Goal: Task Accomplishment & Management: Complete application form

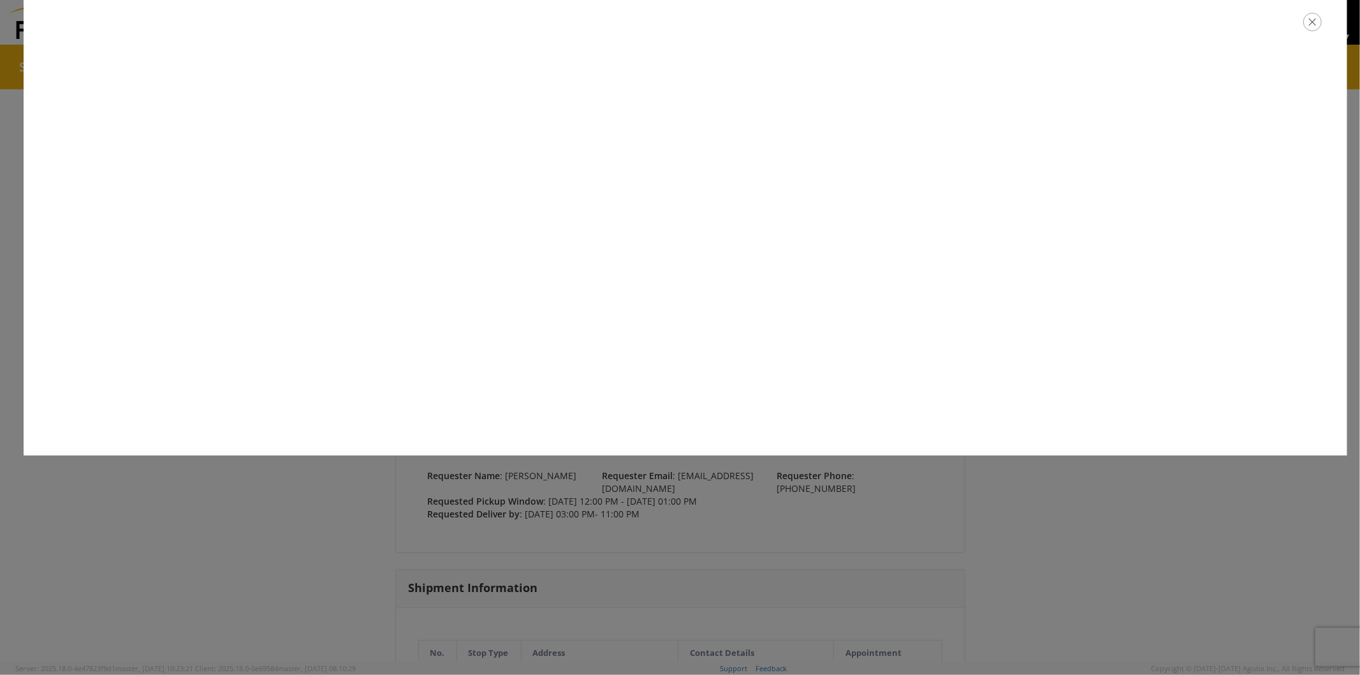
click at [1319, 28] on icon "button" at bounding box center [1312, 22] width 18 height 18
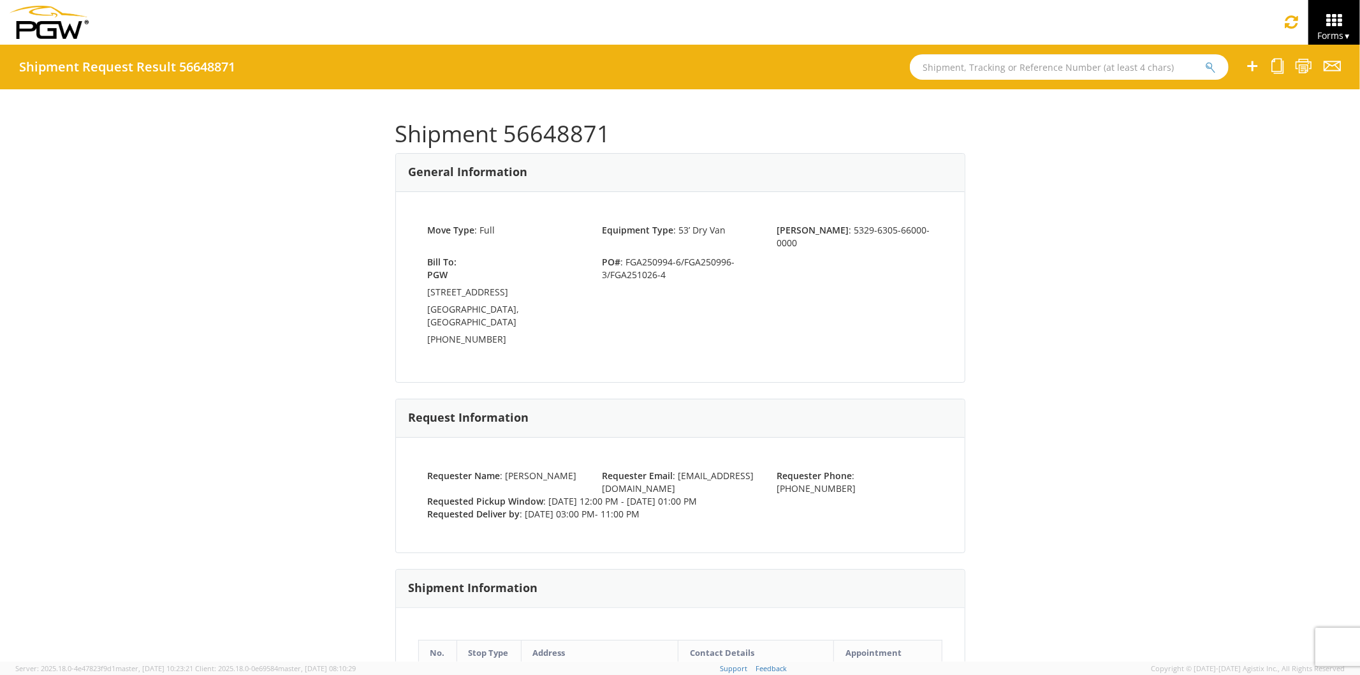
click at [1053, 68] on input "text" at bounding box center [1069, 67] width 319 height 26
paste input "56648853"
type input "56648853"
click at [1205, 61] on button "submit" at bounding box center [1210, 68] width 11 height 15
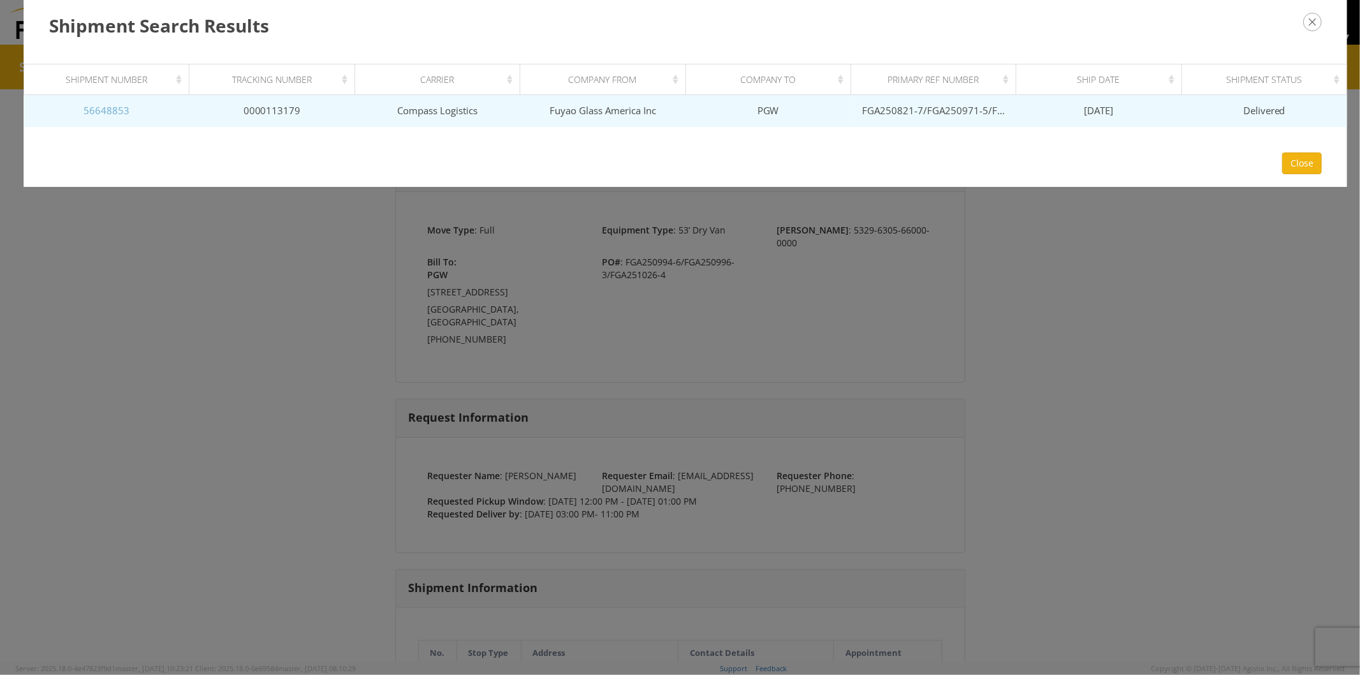
click at [114, 110] on link "56648853" at bounding box center [107, 110] width 46 height 13
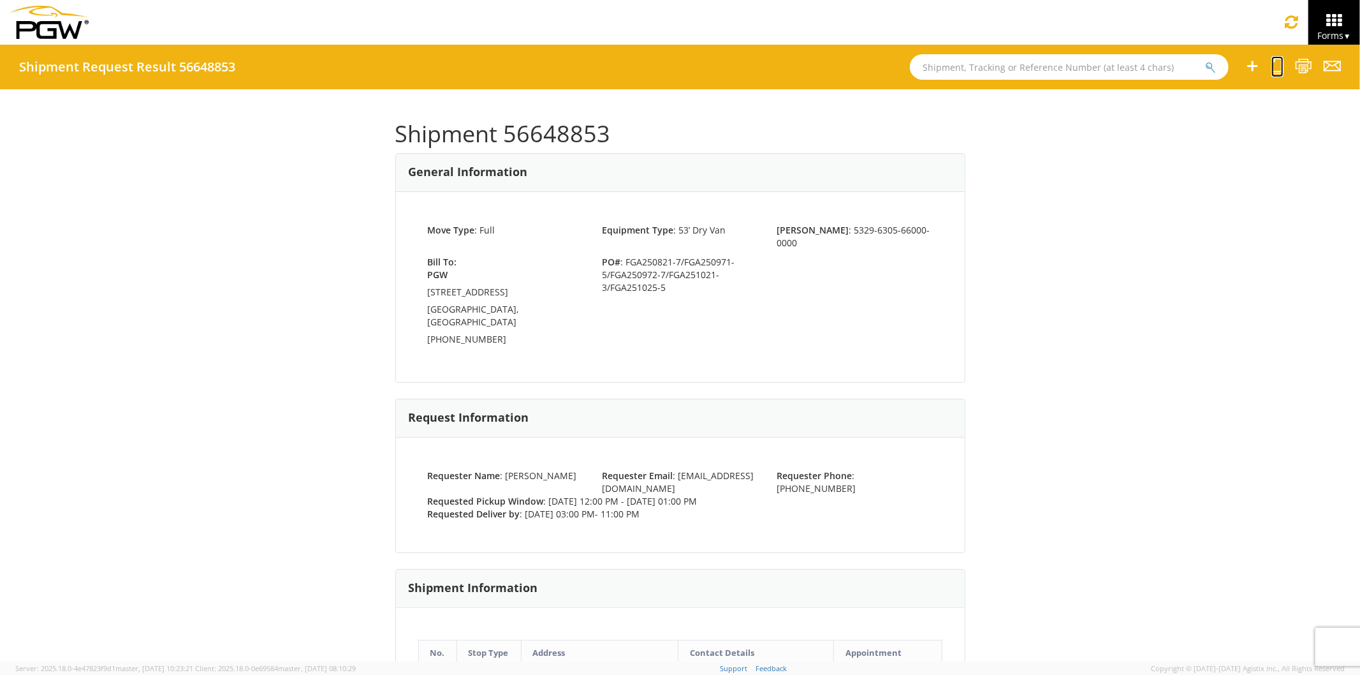
click at [1273, 66] on icon at bounding box center [1278, 66] width 12 height 16
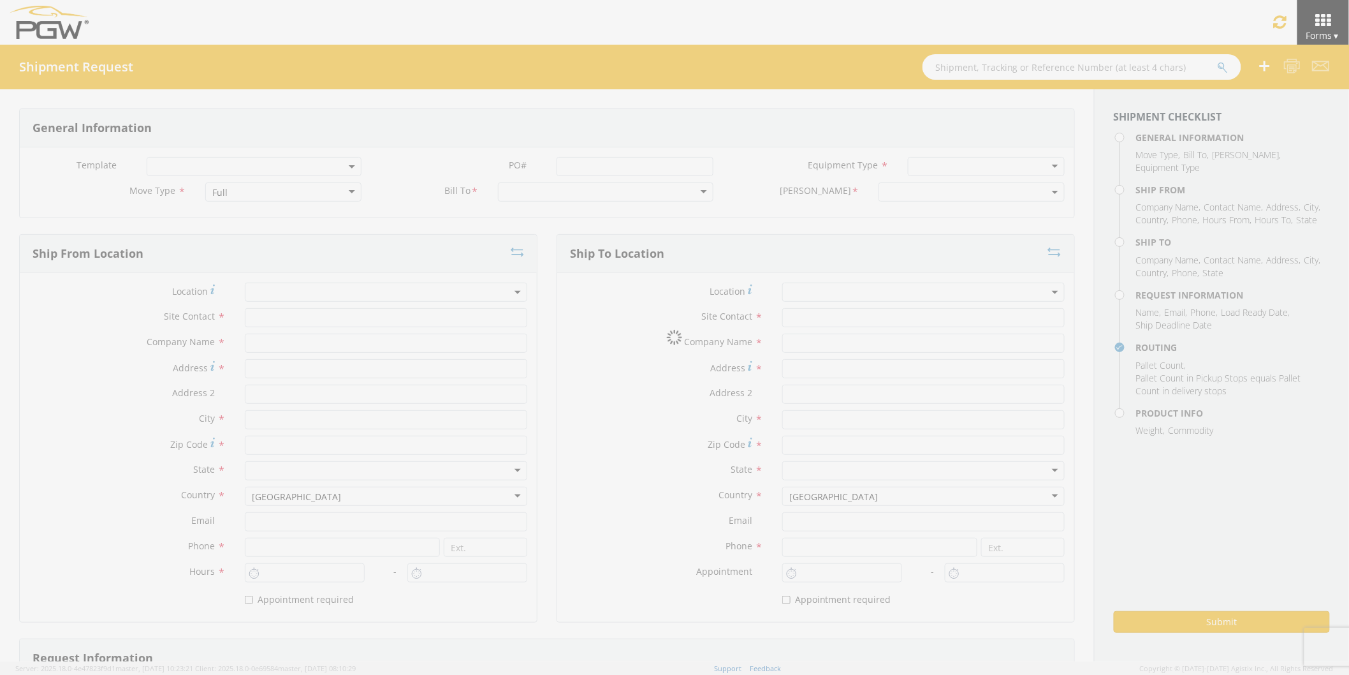
select select
type input "ARG Warehouse"
type input "Fuyao Glass America Inc"
type input "[STREET_ADDRESS][PERSON_NAME]"
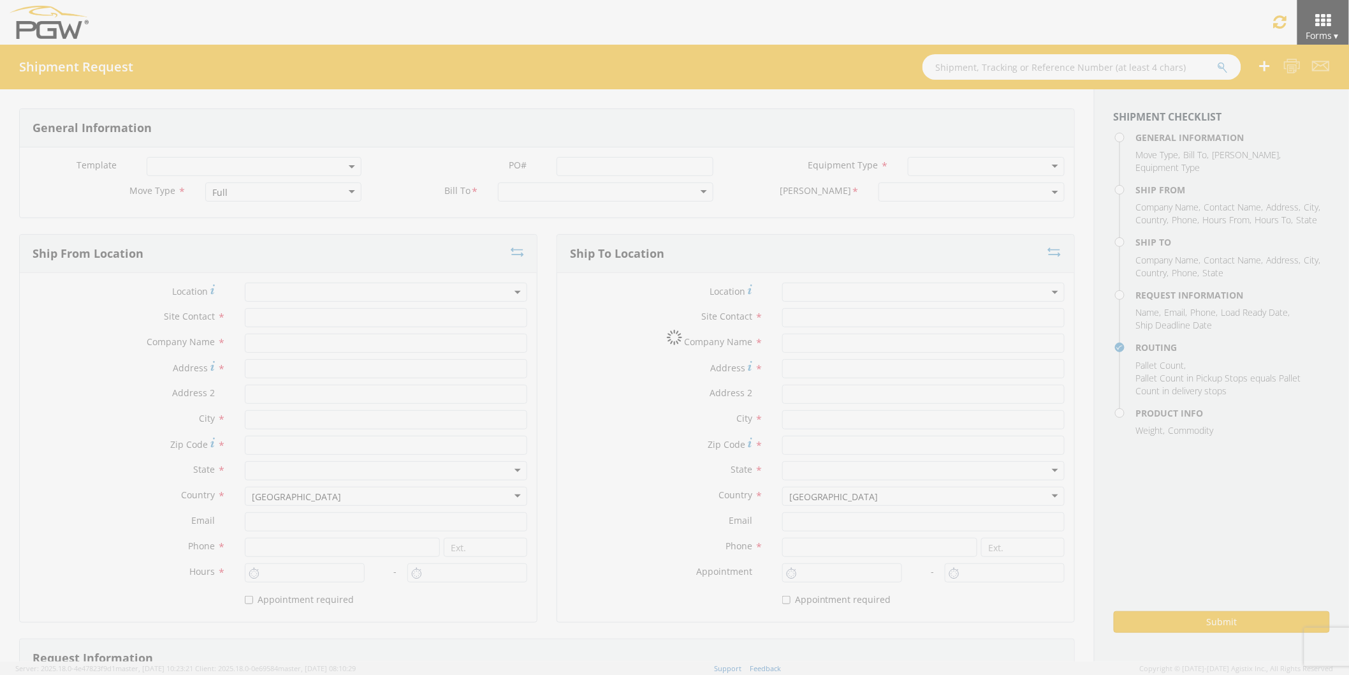
type input "Attn: 2601 ARG Warehouse"
type input "Moraine"
type input "45439"
type input "[EMAIL_ADDRESS][DOMAIN_NAME]"
type input "9374965777"
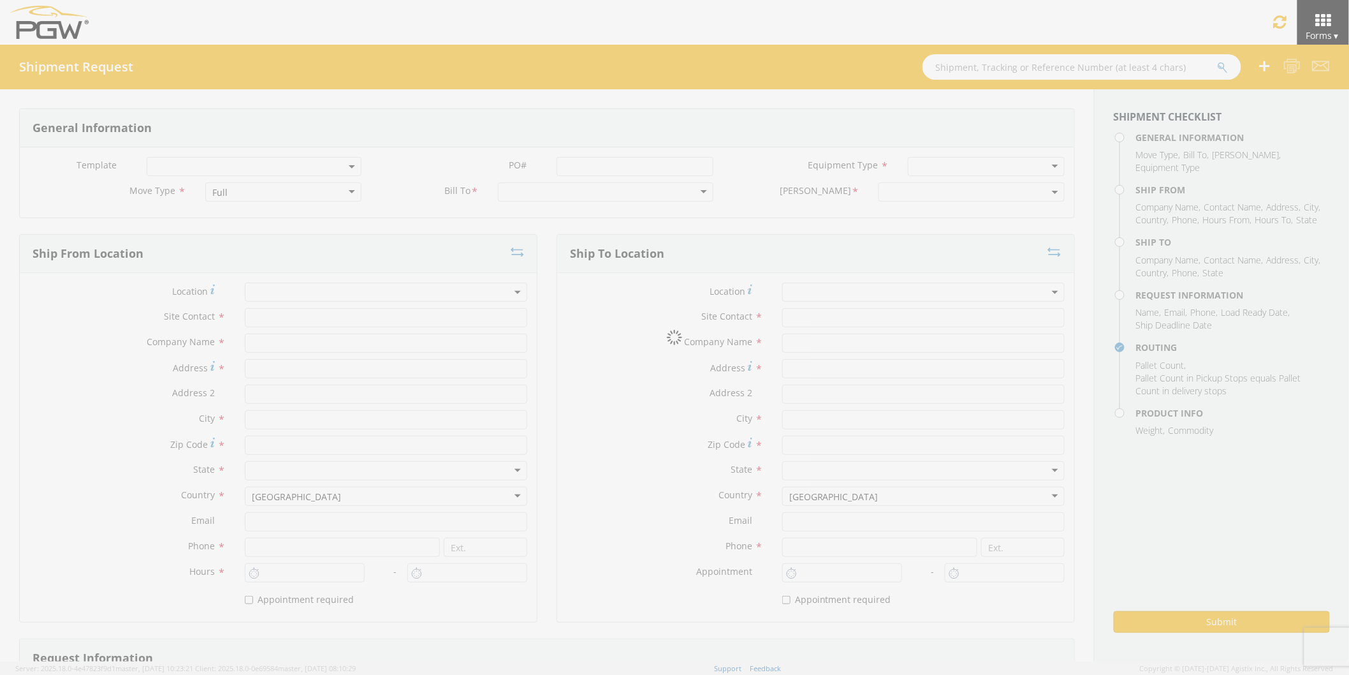
type input "4004"
type input "12:00 PM"
type input "1:00 PM"
type input "5329 Branch Manager"
type input "PGW"
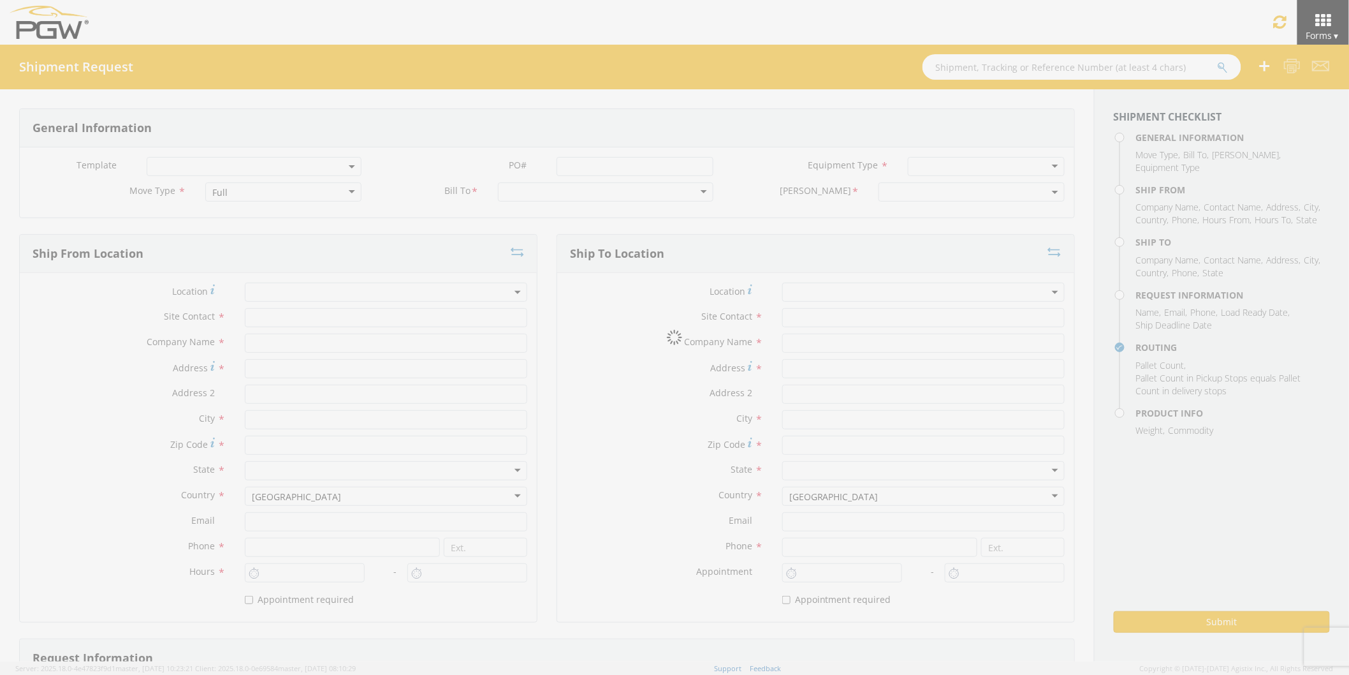
type input "[STREET_ADDRESS]"
type input "Chillicothe"
type input "45601"
type input "[EMAIL_ADDRESS][DOMAIN_NAME]"
type input "[PHONE_NUMBER]"
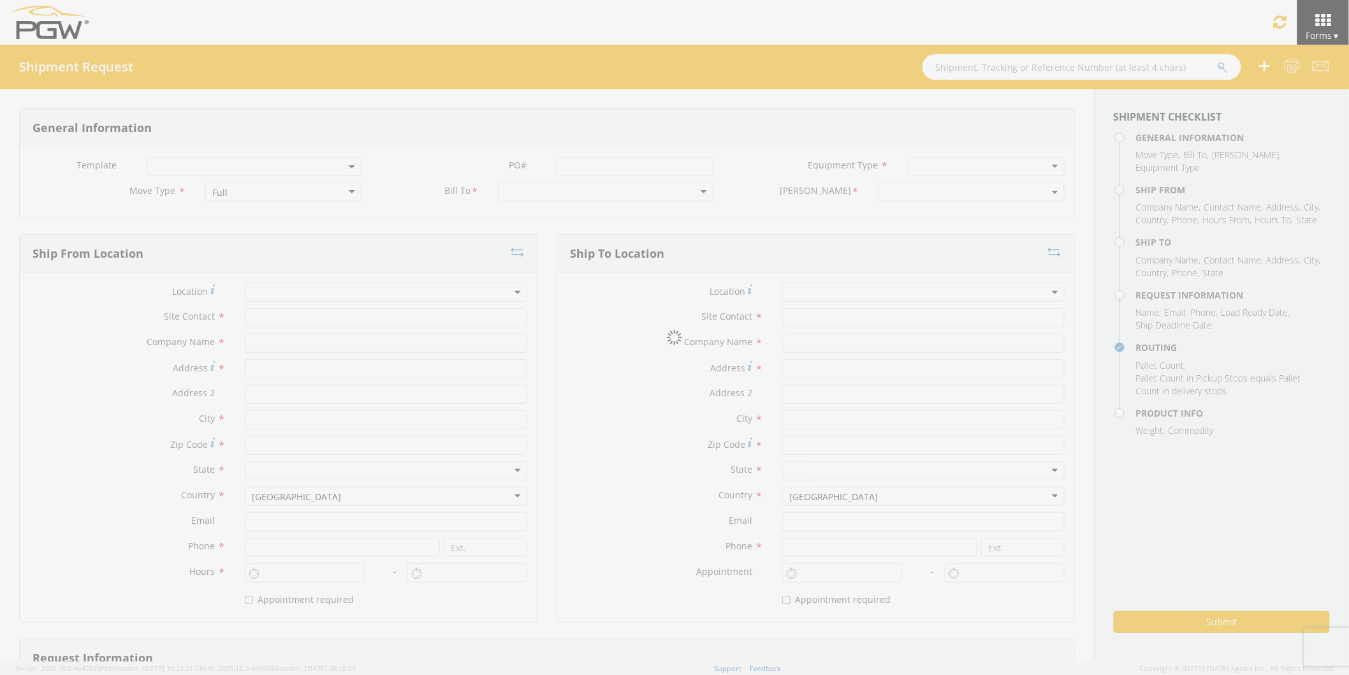
type input "3:00 PM"
type input "11:00 PM"
type input "[PERSON_NAME]"
type input "[EMAIL_ADDRESS][DOMAIN_NAME]"
checkbox input "true"
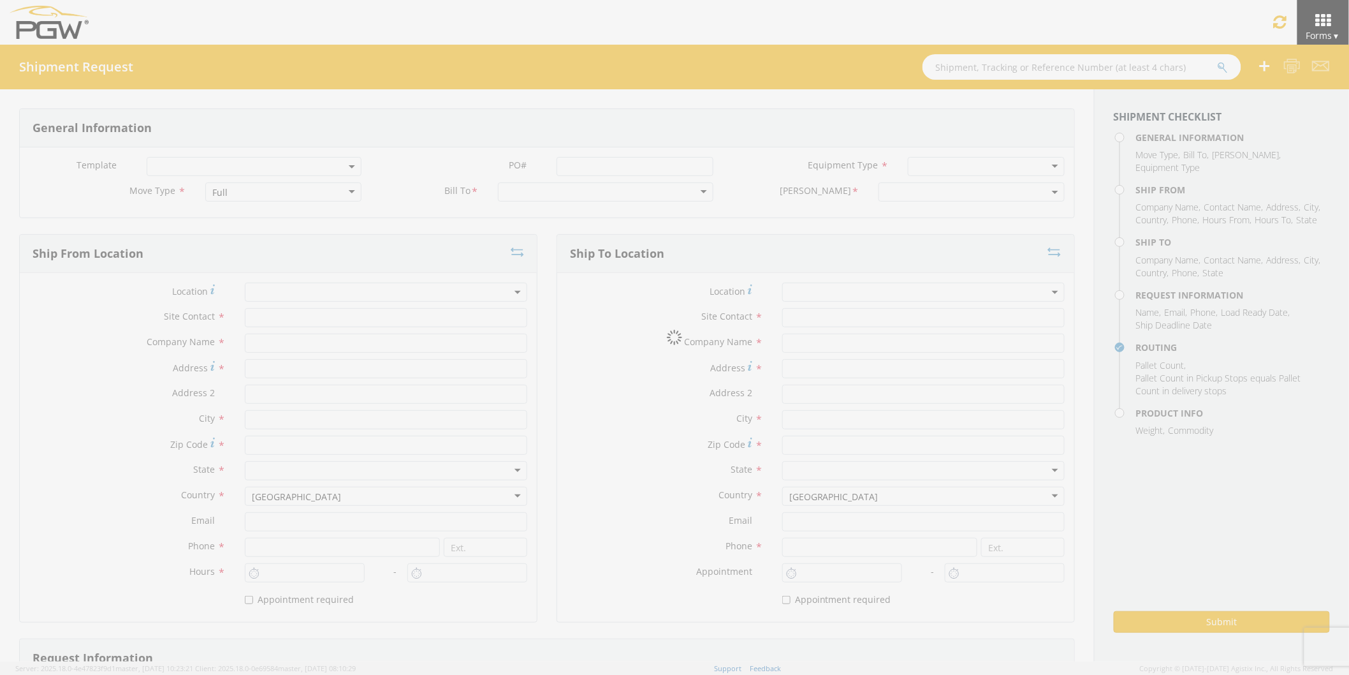
type input "[PHONE_NUMBER]"
type textarea "PGW/ARG Shipment FGA250821-7/FGA250971-5/FGA250972-7/FGA251021-3/FGA251025-5 (4…"
type textarea "Secondary contact [PERSON_NAME] at [PHONE_NUMBER]"
type input "39000"
type input "48"
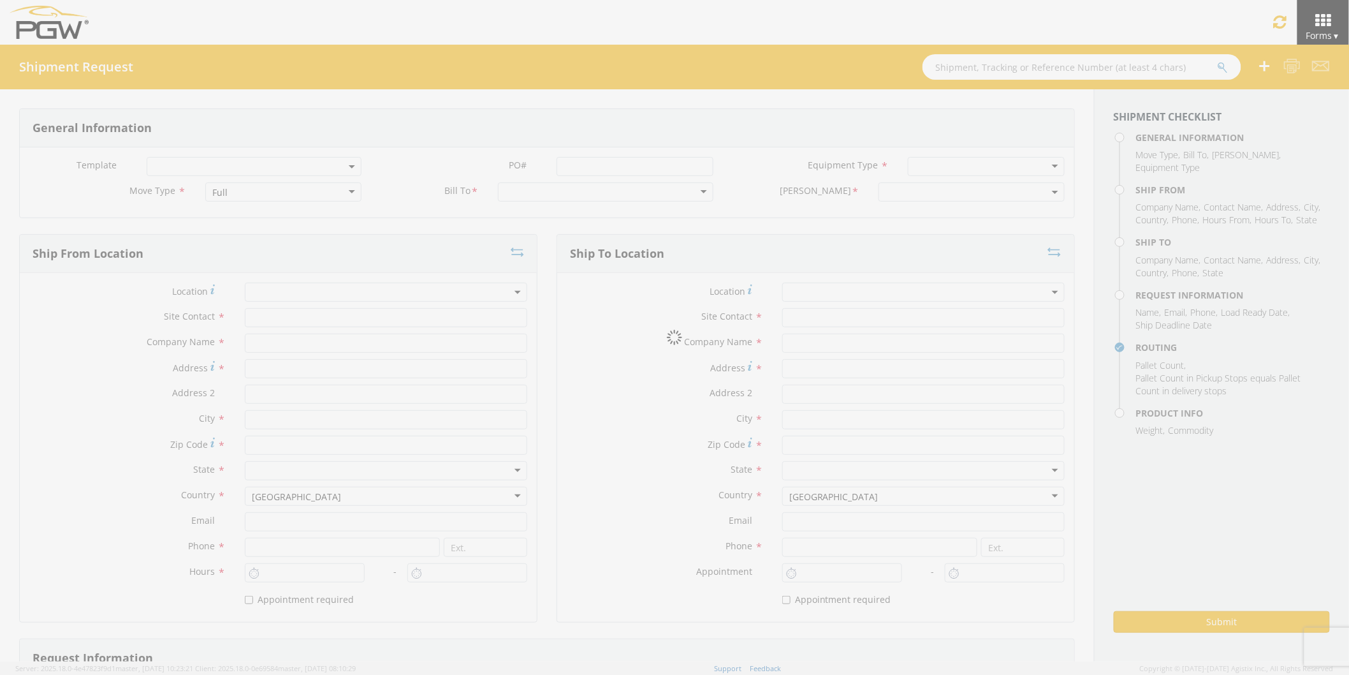
type textarea "PGW/ARG Shipment FGA250821-7/FGA250971-5/FGA250972-7/FGA251021-3/FGA251025-5 (4…"
checkbox input "true"
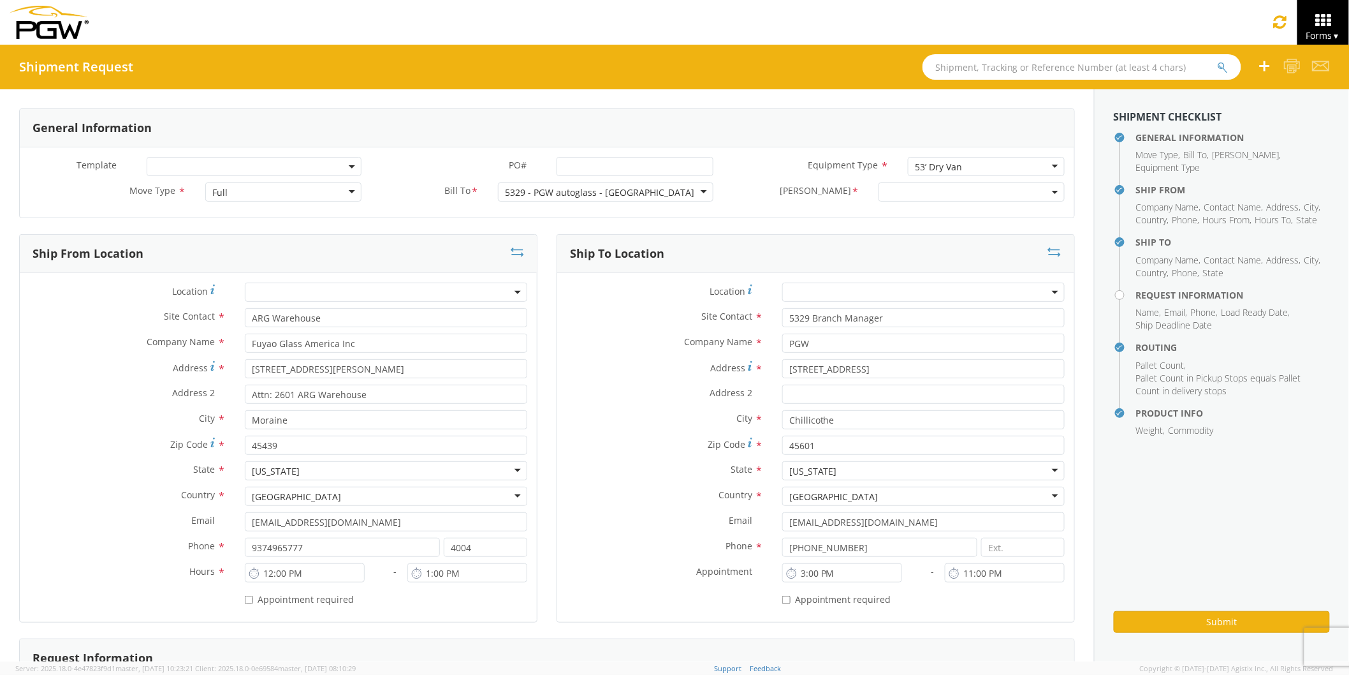
select select "5329-6305-66000-0000"
click at [585, 166] on input "PO# *" at bounding box center [635, 166] width 157 height 19
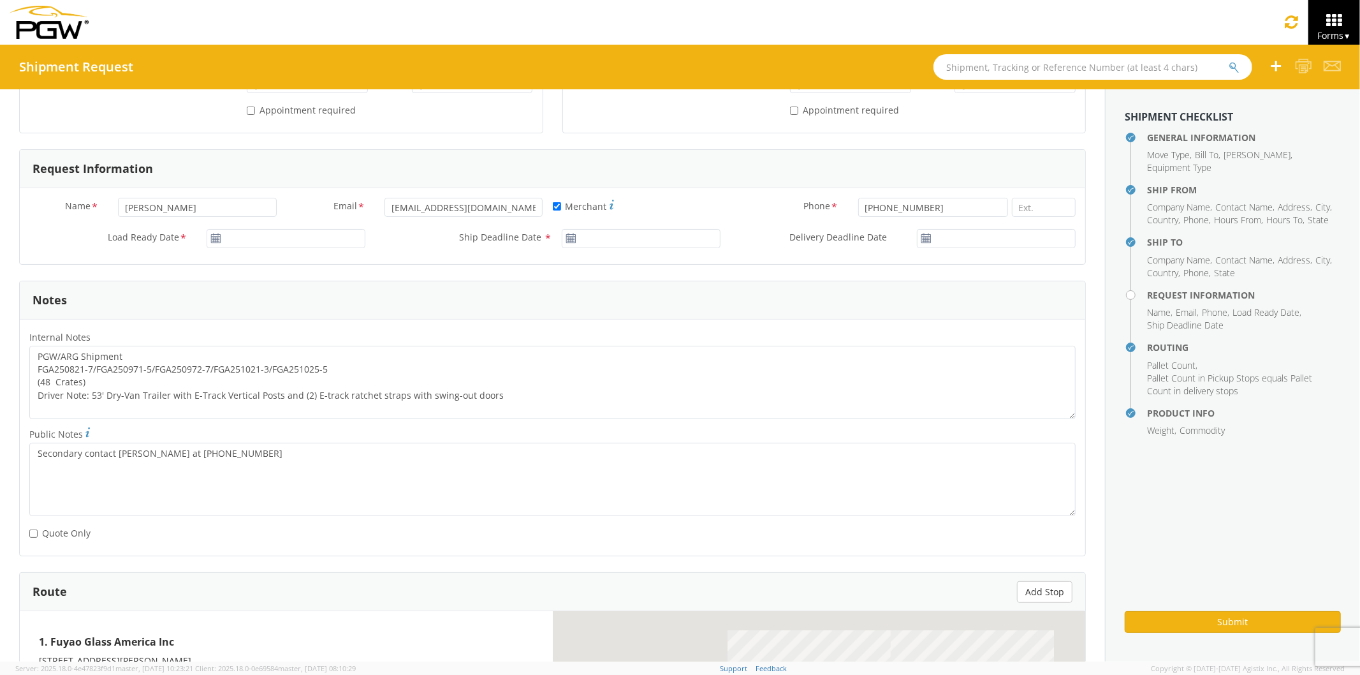
scroll to position [566, 0]
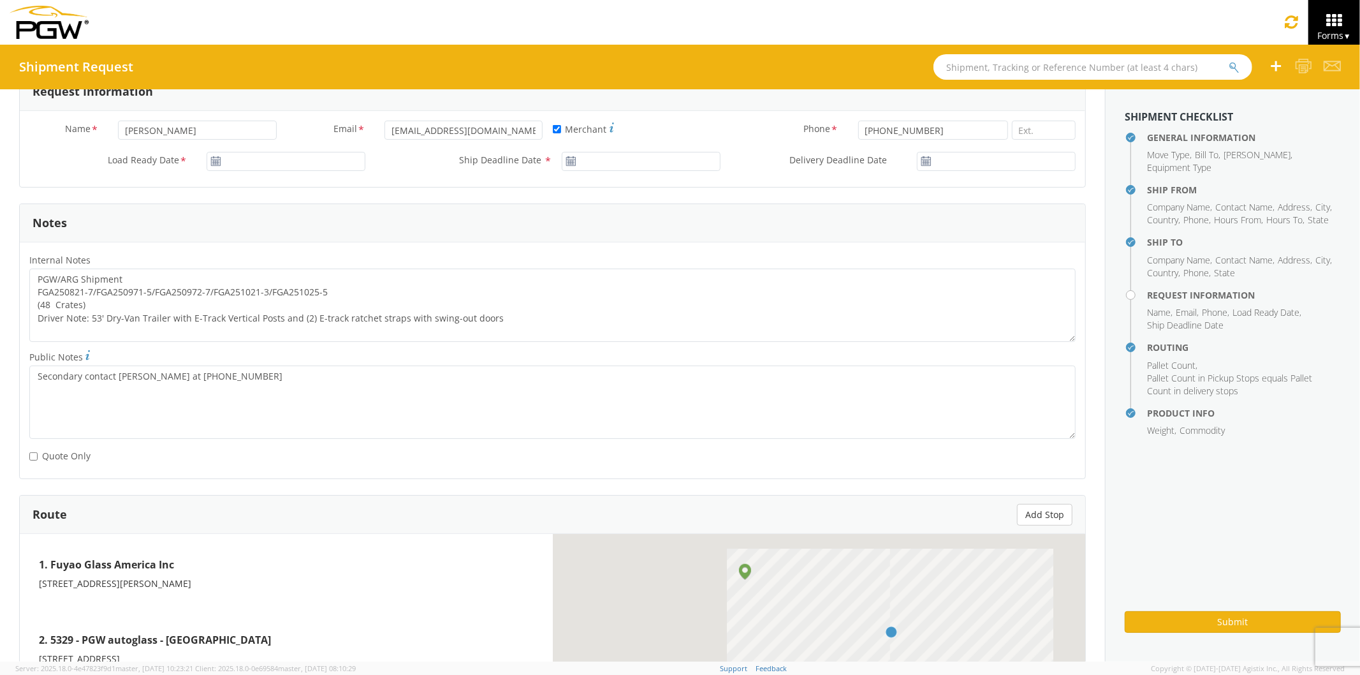
select select "28253"
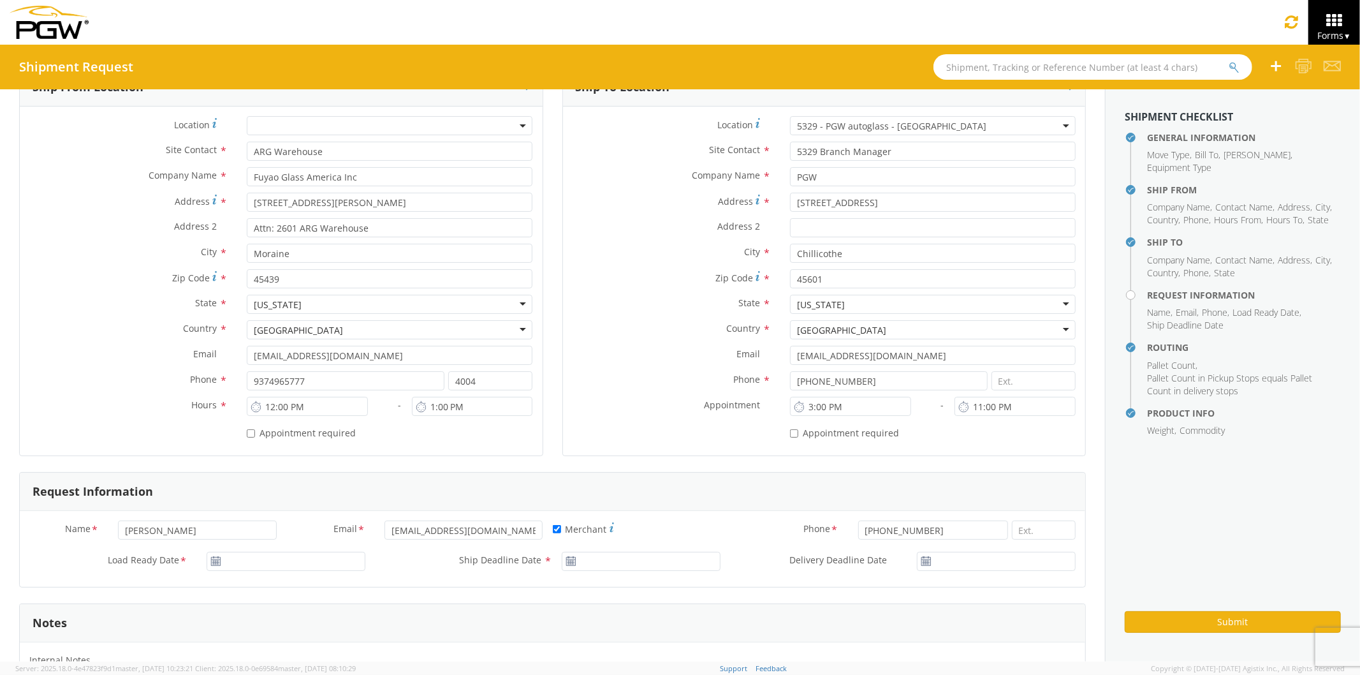
scroll to position [0, 0]
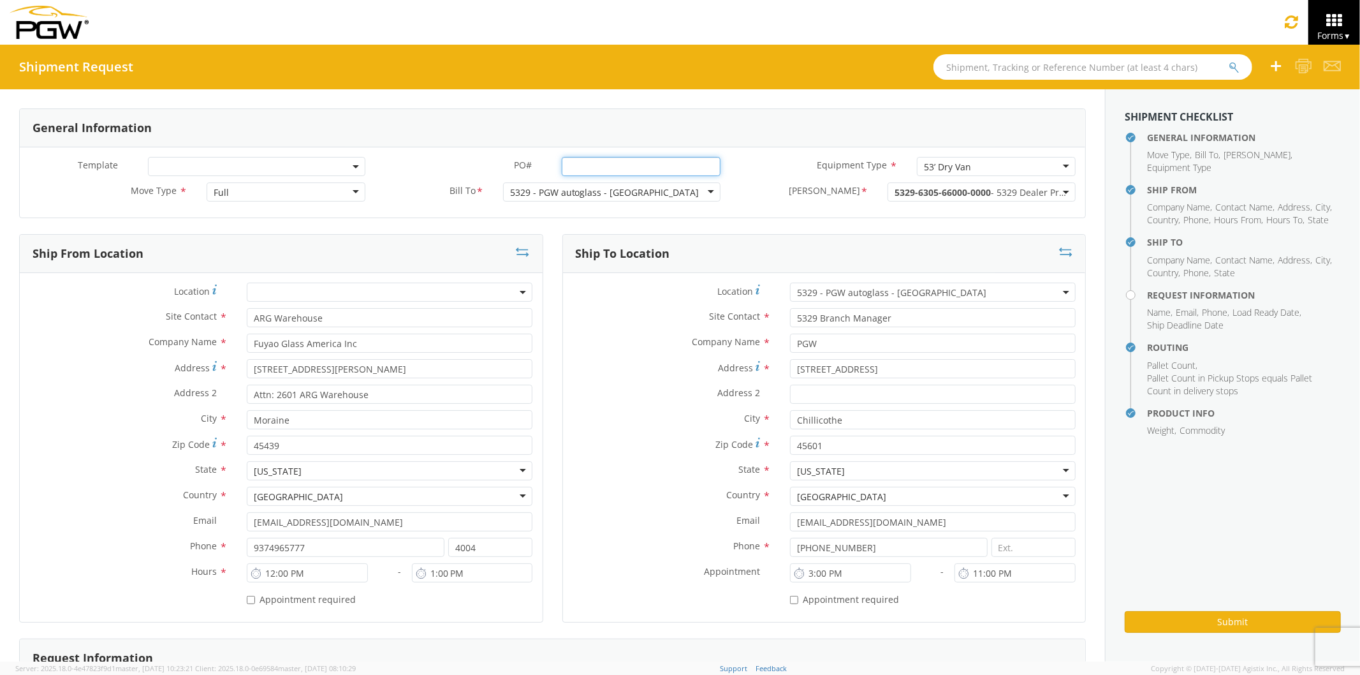
click at [574, 163] on input "PO# *" at bounding box center [641, 166] width 158 height 19
drag, startPoint x: 564, startPoint y: 166, endPoint x: 645, endPoint y: 166, distance: 81.0
click at [645, 166] on input "PO# *" at bounding box center [641, 166] width 158 height 19
drag, startPoint x: 565, startPoint y: 163, endPoint x: 585, endPoint y: 162, distance: 20.4
click at [585, 162] on input "PO# *" at bounding box center [641, 166] width 158 height 19
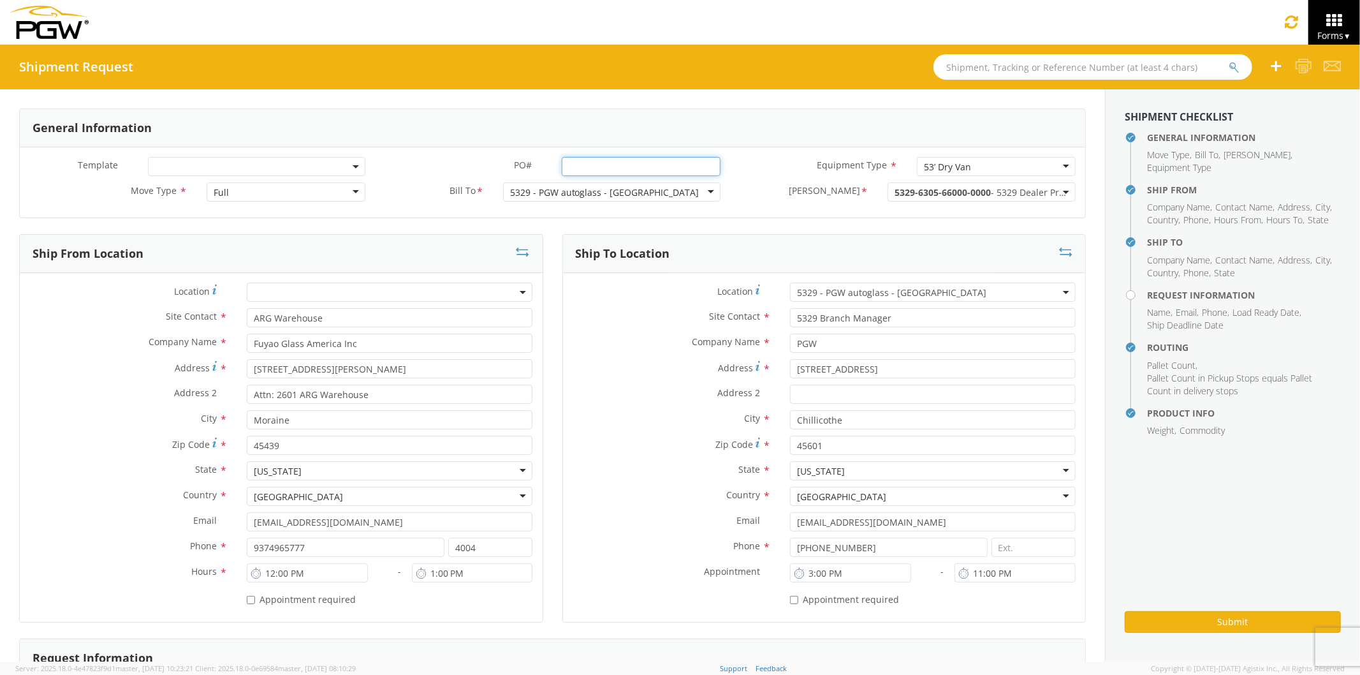
click at [587, 162] on input "PO# *" at bounding box center [641, 166] width 158 height 19
click at [587, 161] on input "PO# *" at bounding box center [641, 166] width 158 height 19
drag, startPoint x: 573, startPoint y: 164, endPoint x: 652, endPoint y: 166, distance: 79.7
click at [652, 166] on input "PO# *" at bounding box center [641, 166] width 158 height 19
click at [1008, 72] on input "text" at bounding box center [1093, 67] width 319 height 26
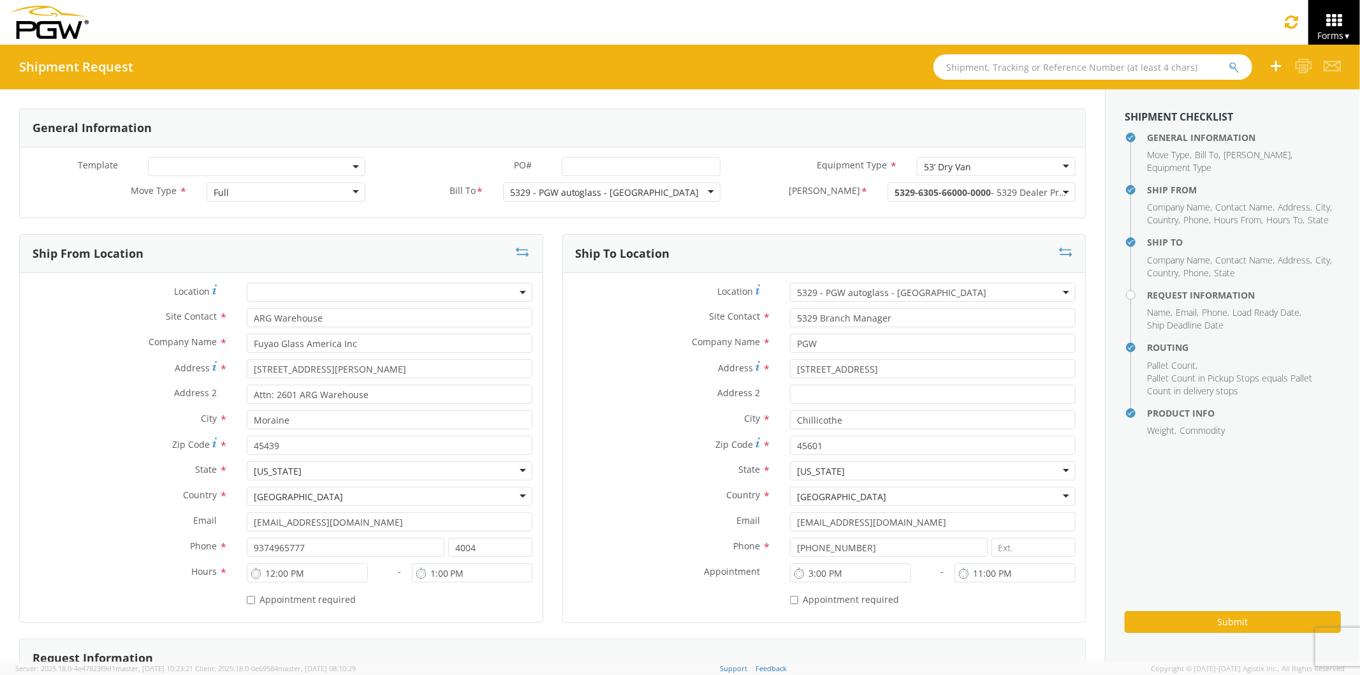
paste input "56648853"
type input "56648853"
click at [1229, 61] on button "submit" at bounding box center [1234, 68] width 11 height 15
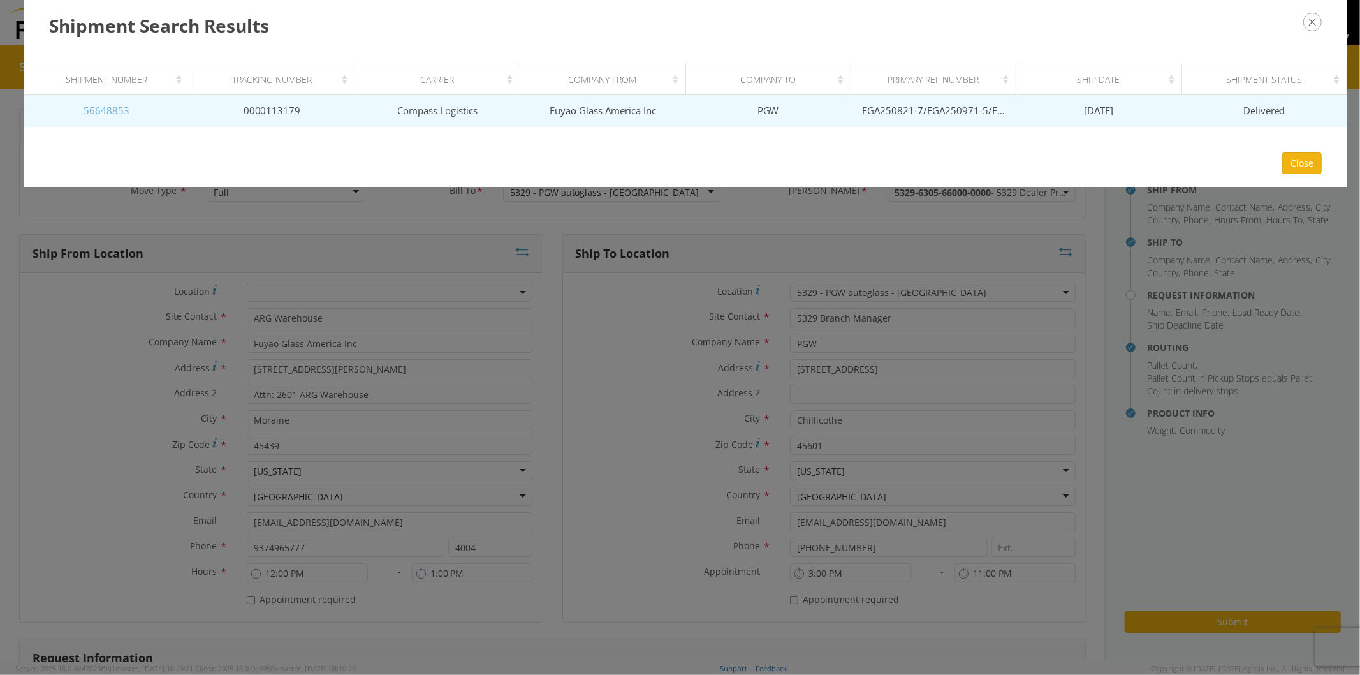
click at [91, 104] on link "56648853" at bounding box center [107, 110] width 46 height 13
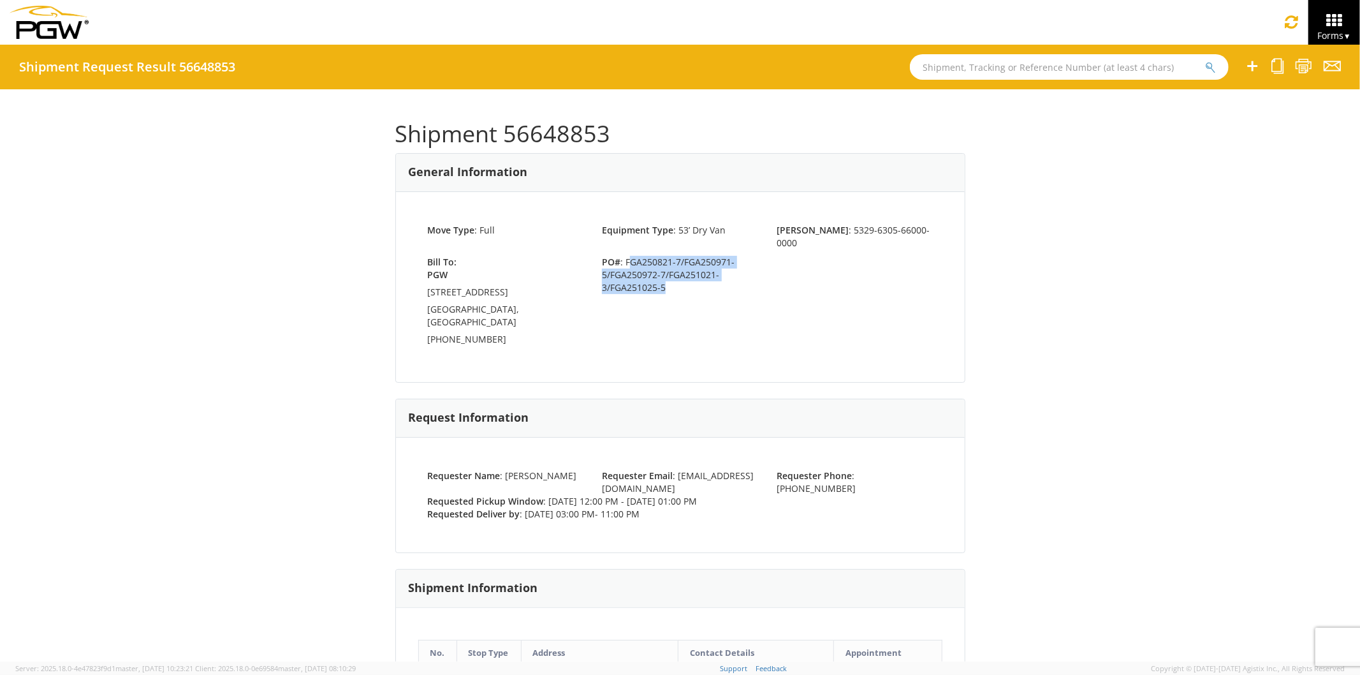
drag, startPoint x: 622, startPoint y: 247, endPoint x: 675, endPoint y: 269, distance: 56.6
click at [675, 269] on span "PO# : FGA250821-7/FGA250971-5/FGA250972-7/FGA251021-3/FGA251025-5" at bounding box center [679, 275] width 175 height 38
click at [591, 306] on div "Bill To: PGW [STREET_ADDRESS] [PHONE_NUMBER] PO# : FGA250821-7/FGA250971-5/FGA2…" at bounding box center [680, 303] width 524 height 94
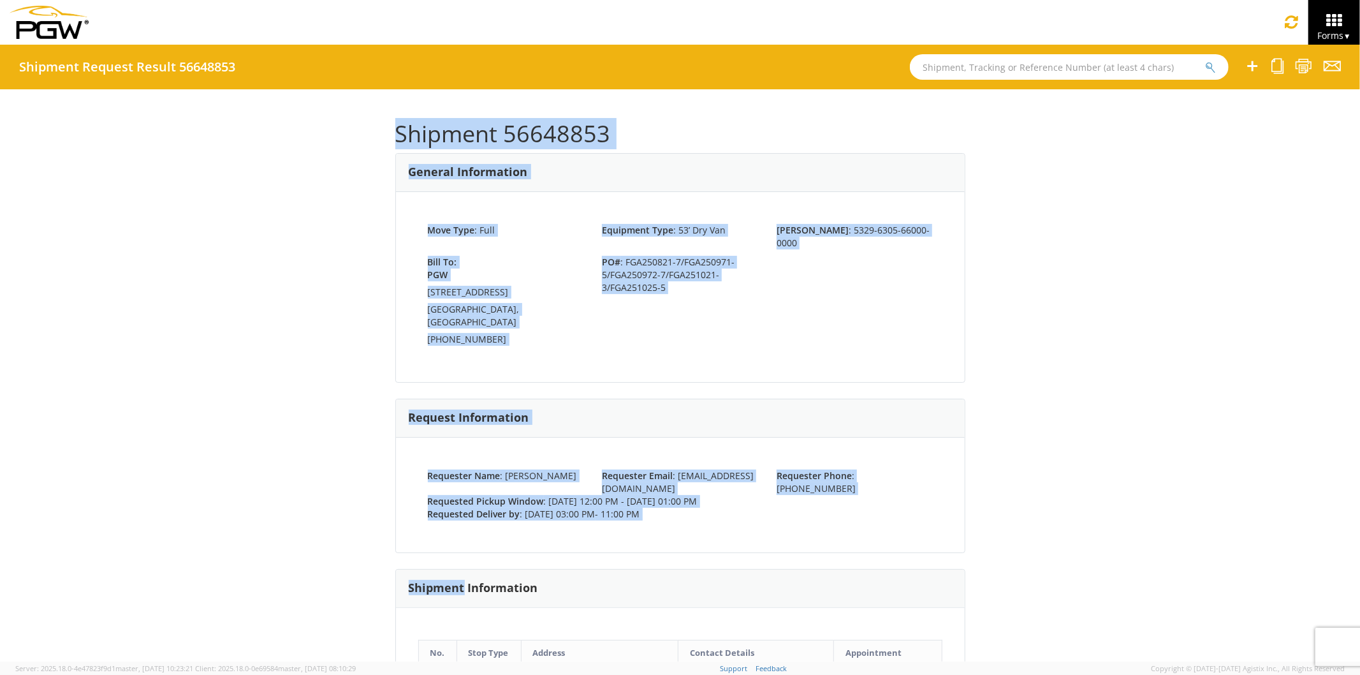
drag, startPoint x: 274, startPoint y: 107, endPoint x: 508, endPoint y: 591, distance: 537.6
click at [493, 582] on div "Shipment 56648853 General Information Move Type : Full Equipment Type : 53’ Dry…" at bounding box center [680, 375] width 1360 height 572
click at [48, 217] on div "Shipment 56648853 General Information Move Type : Full Equipment Type : 53’ Dry…" at bounding box center [680, 375] width 1360 height 572
click at [216, 307] on div "Shipment 56648853 General Information Move Type : Full Equipment Type : 53’ Dry…" at bounding box center [680, 375] width 1360 height 572
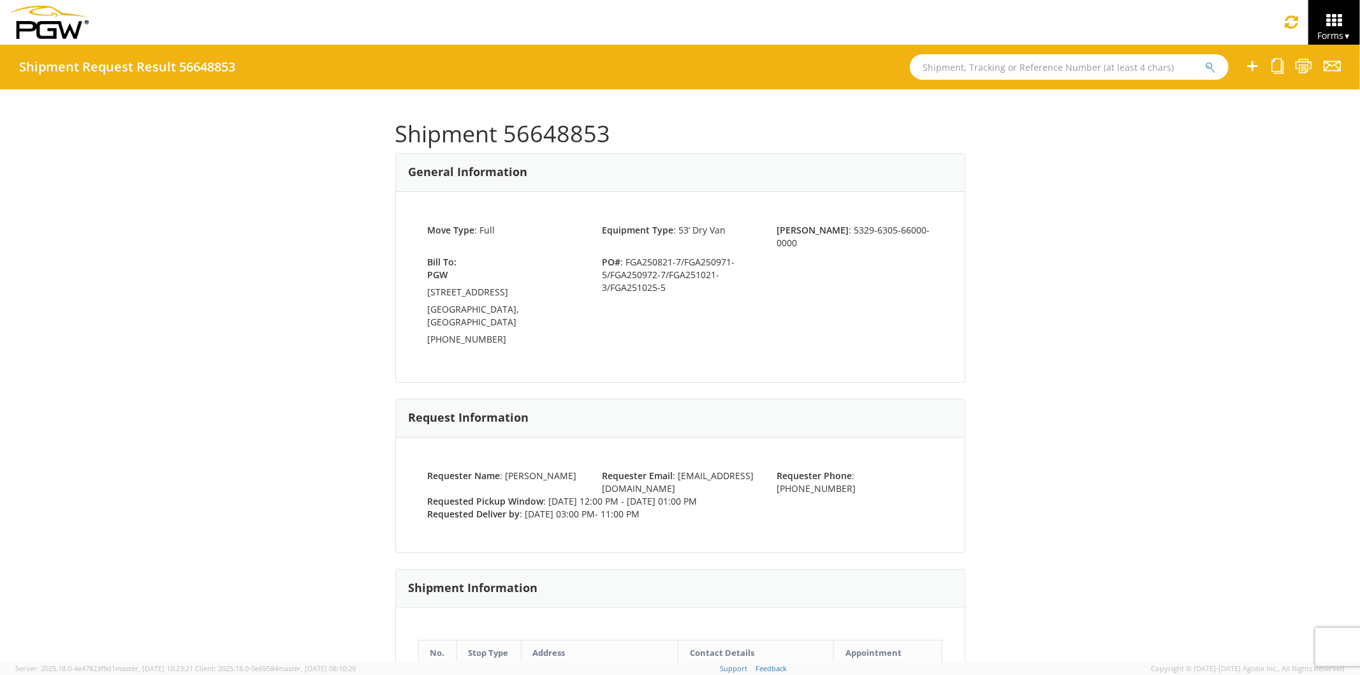
click at [232, 310] on div "Shipment 56648853 General Information Move Type : Full Equipment Type : 53’ Dry…" at bounding box center [680, 375] width 1360 height 572
click at [234, 355] on div "Shipment 56648853 General Information Move Type : Full Equipment Type : 53’ Dry…" at bounding box center [680, 375] width 1360 height 572
click at [1259, 442] on div "Shipment 56648853 General Information Move Type : Full Equipment Type : 53’ Dry…" at bounding box center [680, 375] width 1360 height 572
click at [1087, 348] on div "Shipment 56648853 General Information Move Type : Full Equipment Type : 53’ Dry…" at bounding box center [680, 375] width 1360 height 572
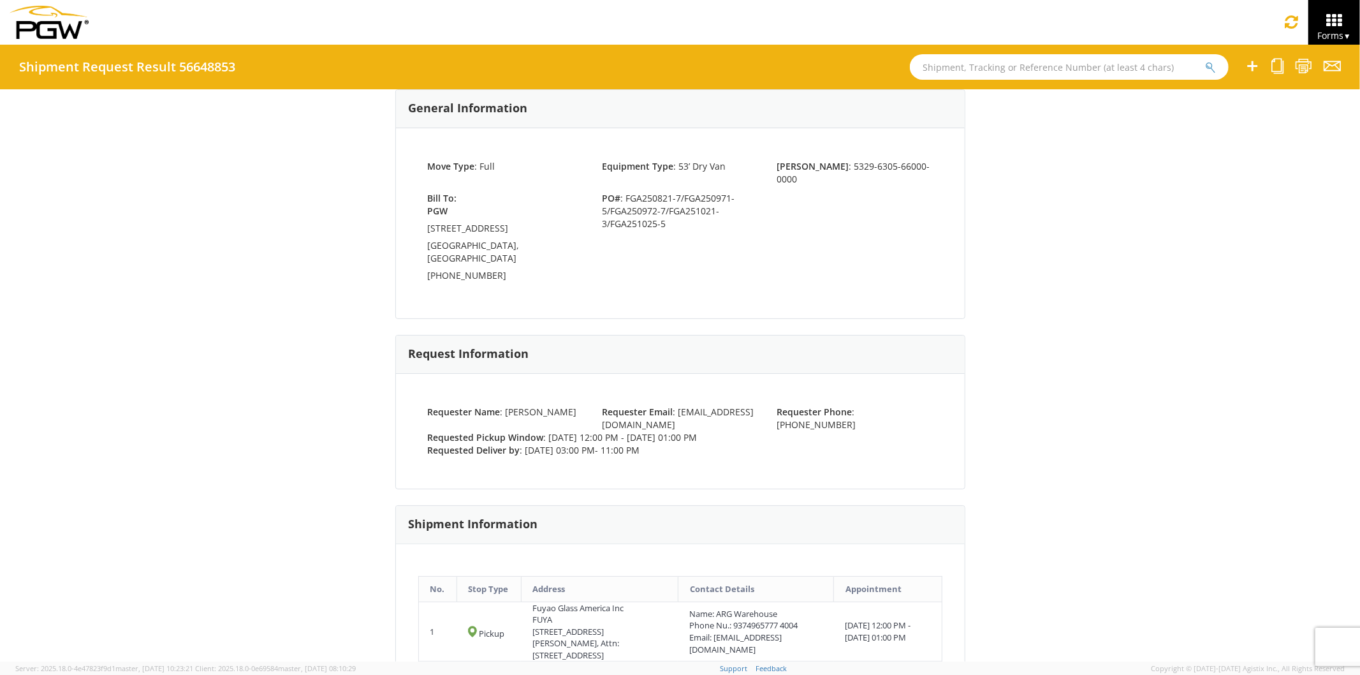
scroll to position [212, 0]
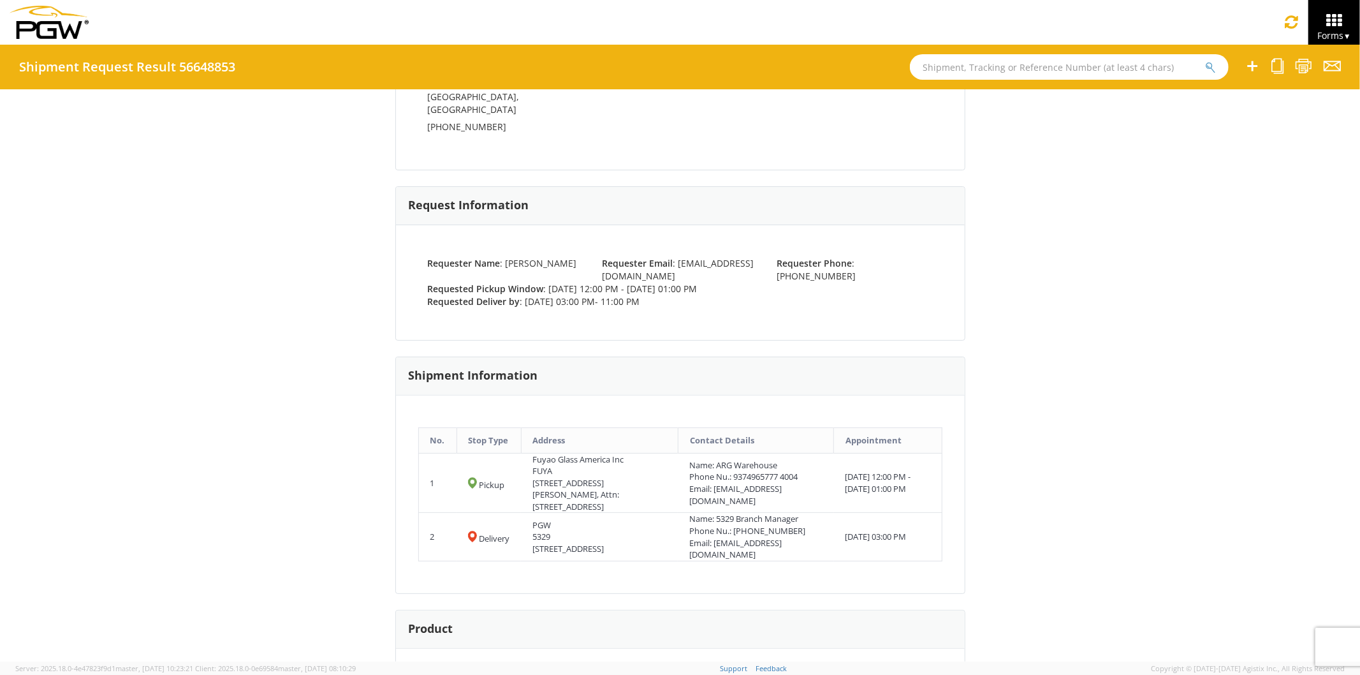
click at [1055, 283] on div "Shipment 56648853 General Information Move Type : Full Equipment Type : 53’ Dry…" at bounding box center [680, 375] width 1360 height 572
click at [1068, 265] on div "Shipment 56648853 General Information Move Type : Full Equipment Type : 53’ Dry…" at bounding box center [680, 375] width 1360 height 572
drag, startPoint x: 1126, startPoint y: 338, endPoint x: 1101, endPoint y: 337, distance: 24.9
click at [1125, 338] on div "Shipment 56648853 General Information Move Type : Full Equipment Type : 53’ Dry…" at bounding box center [680, 375] width 1360 height 572
drag, startPoint x: 908, startPoint y: 339, endPoint x: 914, endPoint y: 324, distance: 15.7
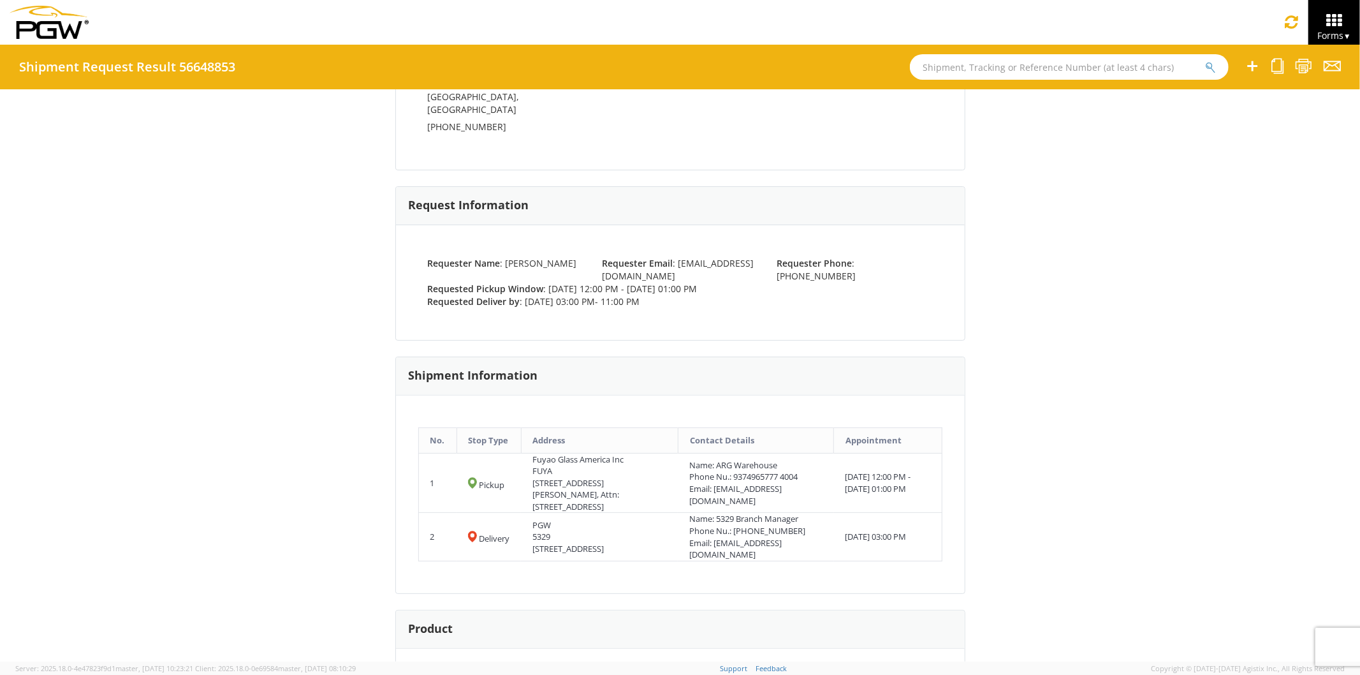
click at [913, 357] on div "Shipment Information" at bounding box center [680, 376] width 569 height 38
